Goal: Information Seeking & Learning: Understand process/instructions

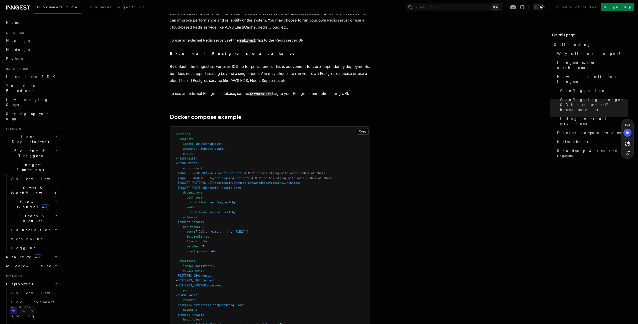
scroll to position [1256, 0]
click at [208, 141] on span "inngest/inngest" at bounding box center [208, 143] width 26 height 4
click at [210, 141] on span "inngest/inngest" at bounding box center [208, 143] width 26 height 4
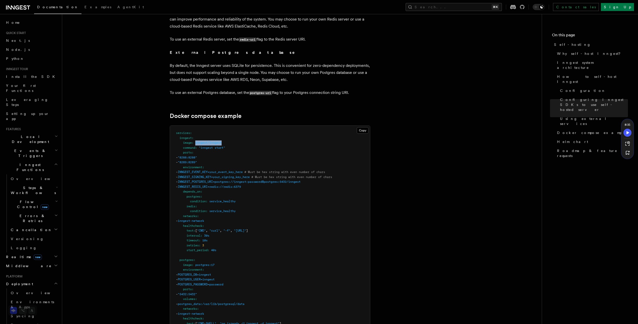
drag, startPoint x: 196, startPoint y: 132, endPoint x: 232, endPoint y: 132, distance: 36.8
click at [232, 132] on pre "services : inngest : image : inngest/inngest command : "inngest start" ports : …" at bounding box center [270, 292] width 200 height 333
copy span "inngest/inngest"
click at [197, 156] on span ""8288:8288"" at bounding box center [187, 158] width 19 height 4
click at [197, 161] on span ""8289:8289"" at bounding box center [187, 163] width 19 height 4
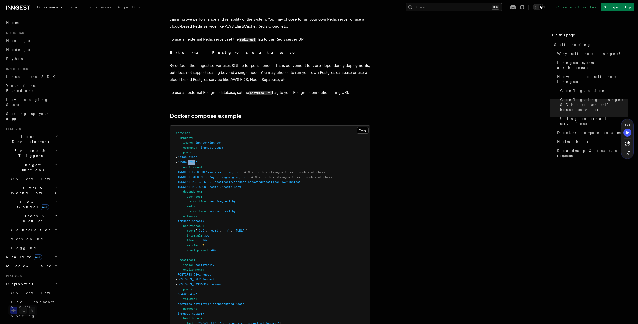
click at [197, 161] on span ""8289:8289"" at bounding box center [187, 163] width 19 height 4
click at [229, 153] on pre "services : inngest : image : inngest/inngest command : "inngest start" ports : …" at bounding box center [270, 292] width 200 height 333
click at [197, 156] on span ""8288:8288"" at bounding box center [187, 158] width 19 height 4
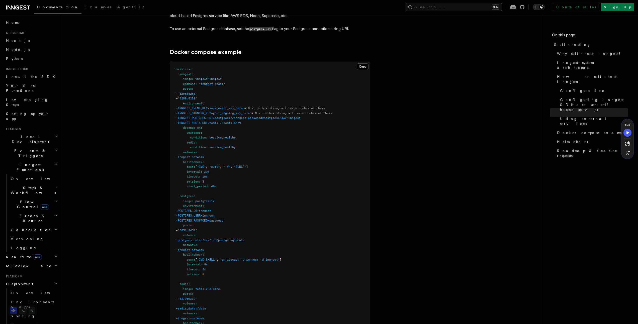
scroll to position [1267, 0]
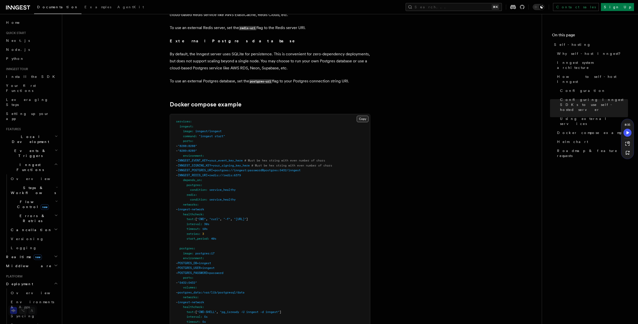
click at [363, 116] on button "Copy Copied" at bounding box center [363, 119] width 12 height 7
